Goal: Information Seeking & Learning: Compare options

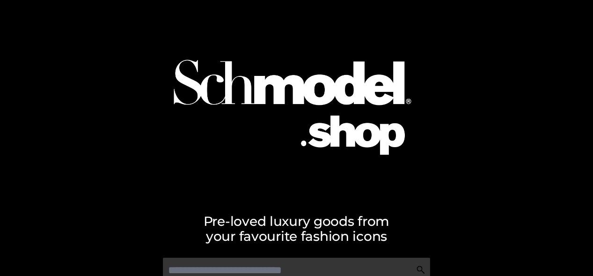
scroll to position [43, 0]
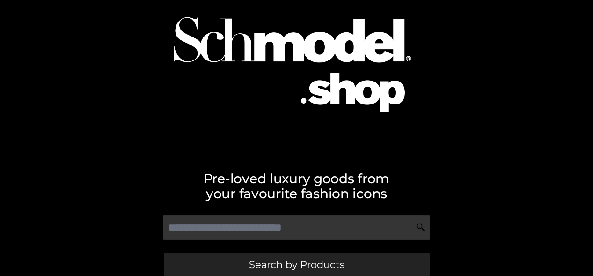
click at [296, 263] on span "Search by Products" at bounding box center [296, 264] width 95 height 10
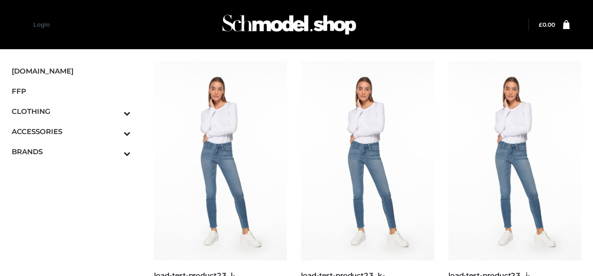
scroll to position [974, 0]
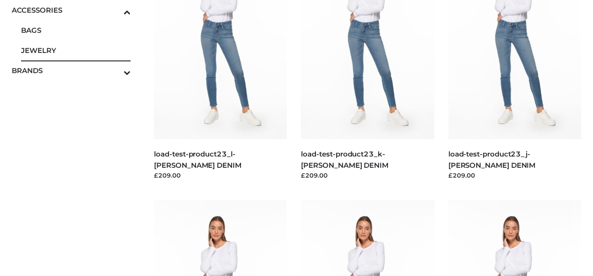
click at [76, 50] on span "JEWELRY" at bounding box center [75, 50] width 109 height 11
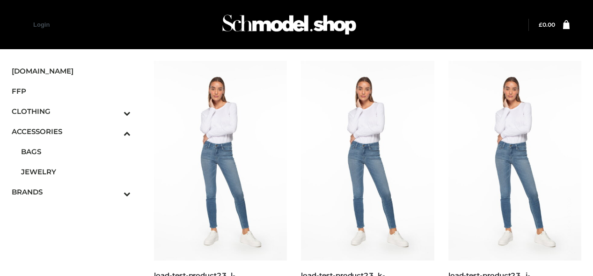
scroll to position [3960, 0]
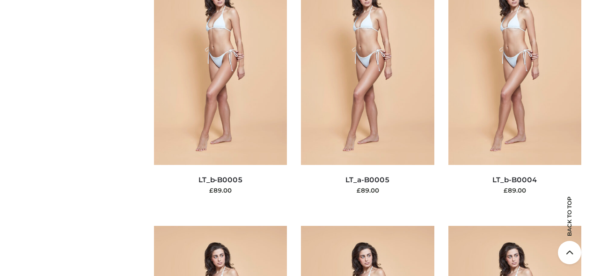
scroll to position [3699, 0]
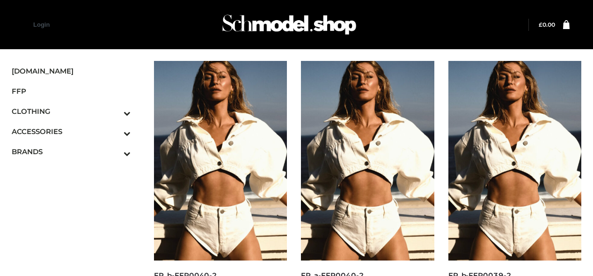
scroll to position [808, 0]
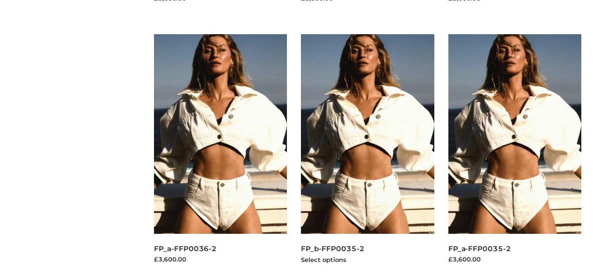
click at [367, 154] on img at bounding box center [367, 133] width 133 height 199
click at [514, 154] on img at bounding box center [514, 133] width 133 height 199
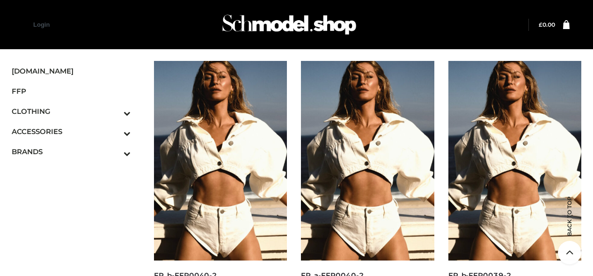
scroll to position [547, 0]
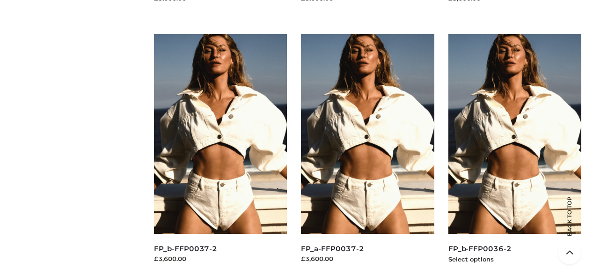
click at [514, 154] on img at bounding box center [514, 133] width 133 height 199
click at [220, 154] on img at bounding box center [220, 133] width 133 height 199
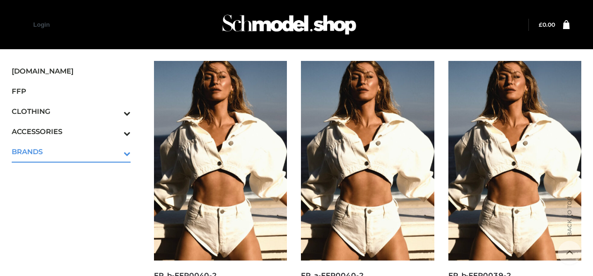
click at [114, 151] on icon "Toggle Submenu" at bounding box center [78, 153] width 105 height 11
click at [0, 0] on span "OPP SWIMWEAR" at bounding box center [0, 0] width 0 height 0
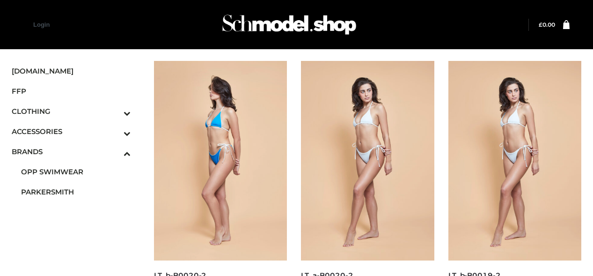
click at [220, 168] on img at bounding box center [220, 160] width 133 height 199
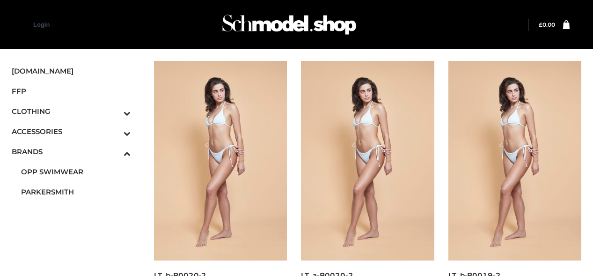
scroll to position [547, 0]
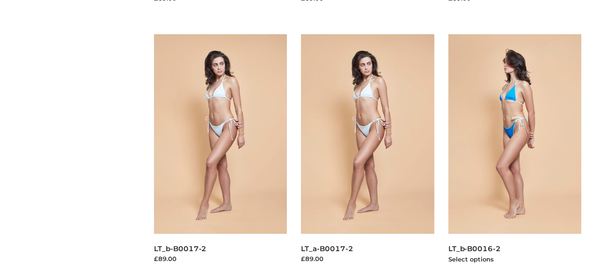
click at [514, 154] on img at bounding box center [514, 133] width 133 height 199
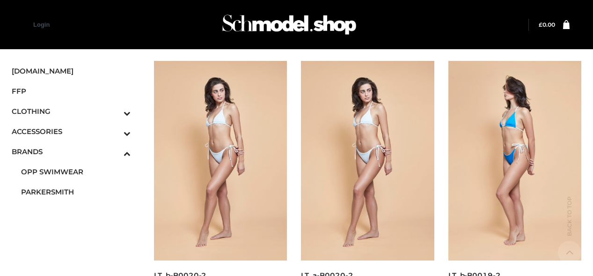
click at [514, 168] on img at bounding box center [514, 160] width 133 height 199
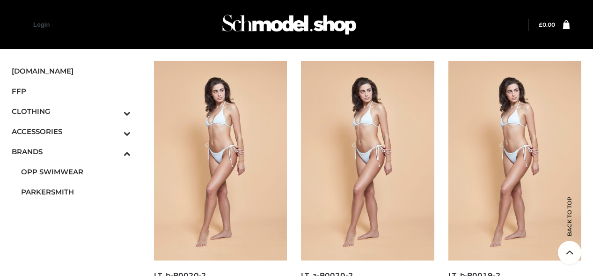
scroll to position [287, 0]
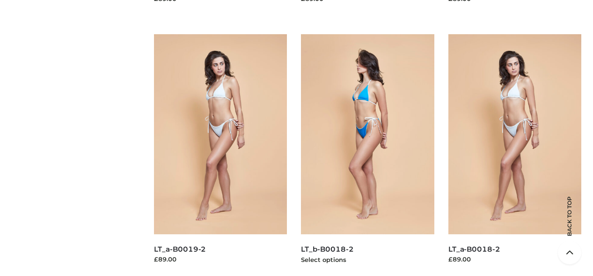
click at [367, 154] on img at bounding box center [367, 133] width 133 height 199
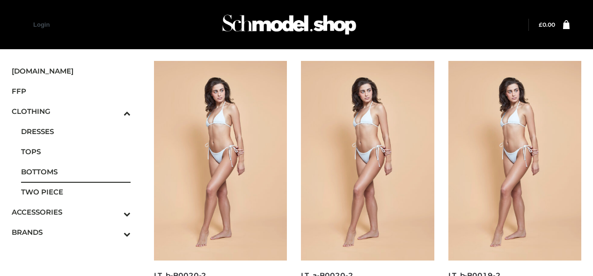
click at [76, 171] on span "BOTTOMS" at bounding box center [75, 171] width 109 height 11
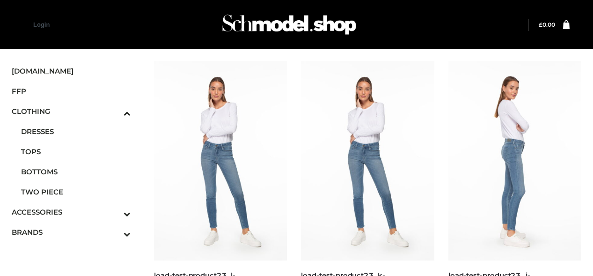
click at [514, 168] on img at bounding box center [514, 160] width 133 height 199
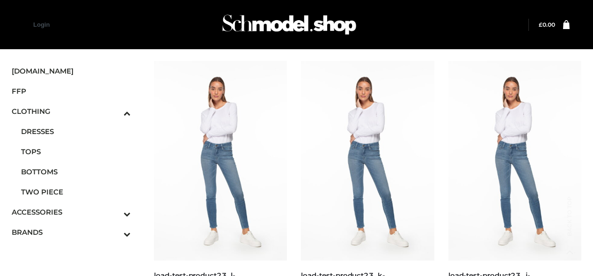
scroll to position [808, 0]
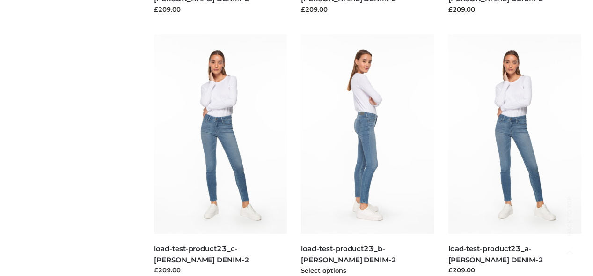
click at [367, 154] on img at bounding box center [367, 133] width 133 height 199
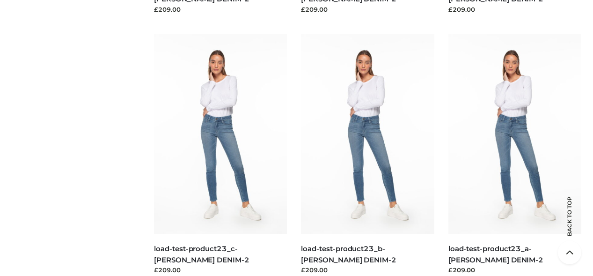
scroll to position [0, 0]
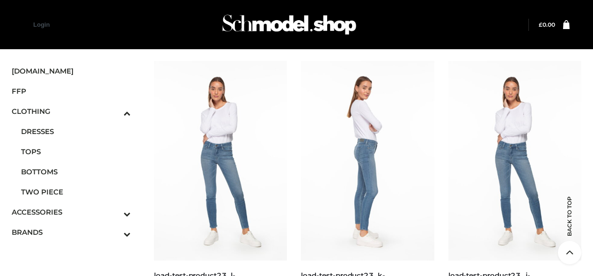
click at [367, 168] on img at bounding box center [367, 160] width 133 height 199
